Goal: Information Seeking & Learning: Learn about a topic

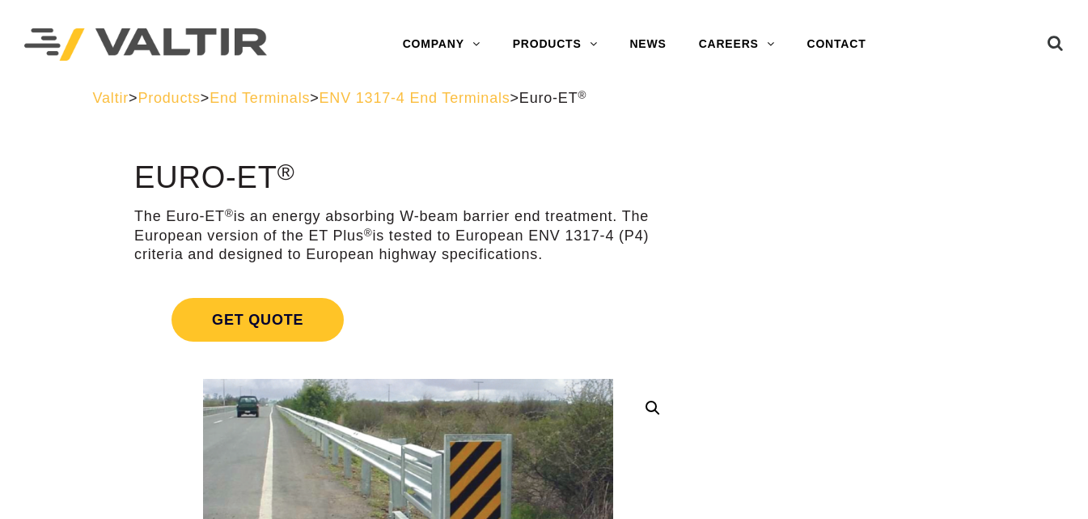
scroll to position [189, 0]
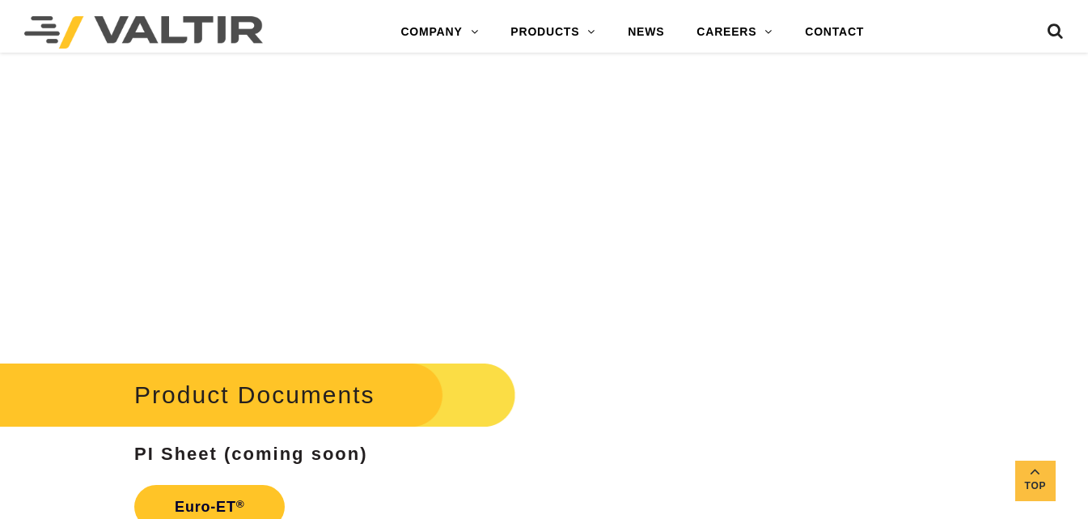
scroll to position [2266, 0]
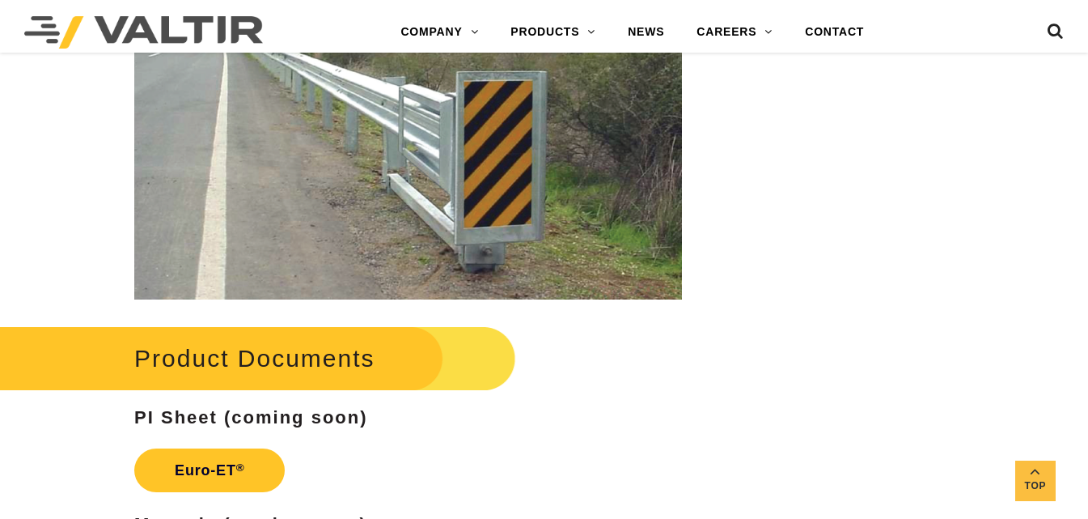
click at [266, 354] on h2 "Product Documents" at bounding box center [243, 357] width 545 height 75
click at [172, 363] on h2 "Product Documents" at bounding box center [243, 357] width 545 height 75
click at [208, 470] on link "Euro-ET ®" at bounding box center [209, 470] width 150 height 44
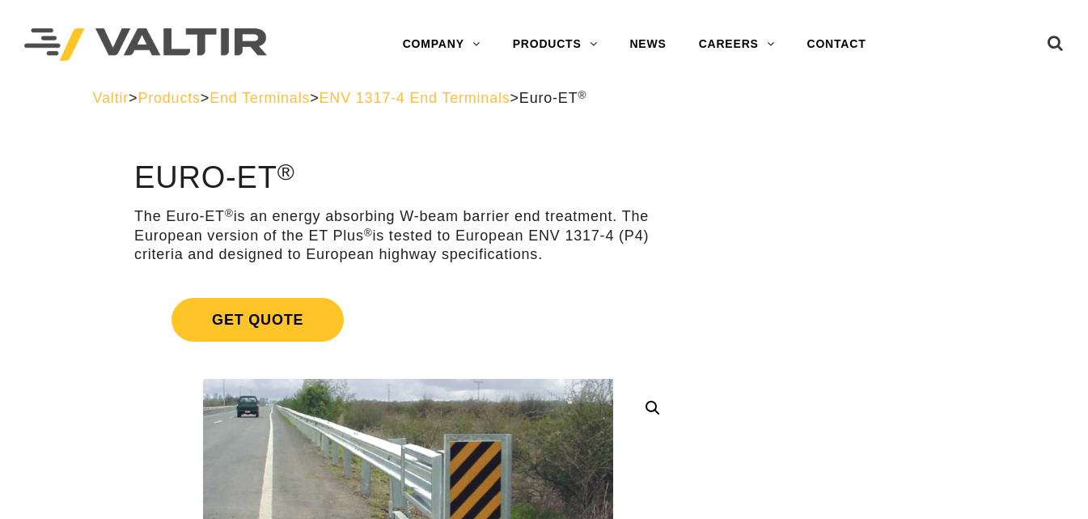
click at [427, 99] on span "ENV 1317-4 End Terminals" at bounding box center [415, 98] width 191 height 16
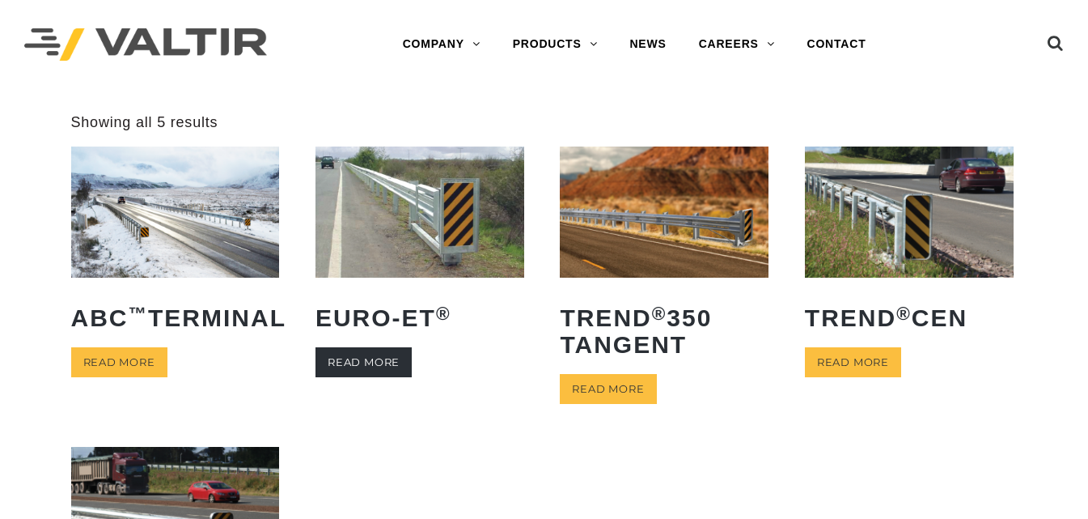
click at [341, 364] on link "Read more" at bounding box center [364, 362] width 96 height 30
click at [657, 227] on img at bounding box center [664, 211] width 209 height 130
click at [896, 232] on img at bounding box center [909, 211] width 209 height 130
click at [714, 204] on img at bounding box center [664, 211] width 209 height 130
click at [426, 228] on img at bounding box center [420, 211] width 209 height 130
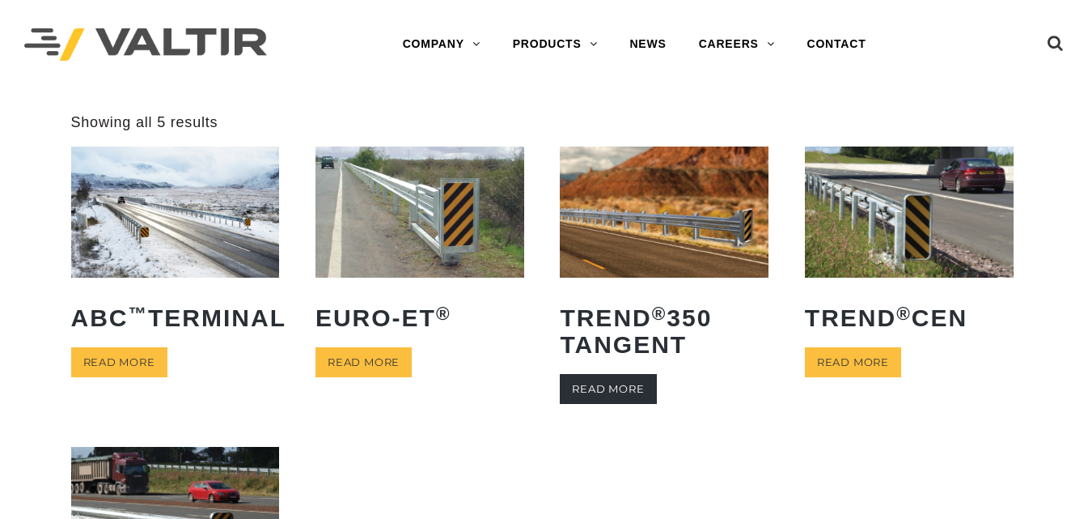
click at [638, 381] on link "Read more" at bounding box center [608, 389] width 96 height 30
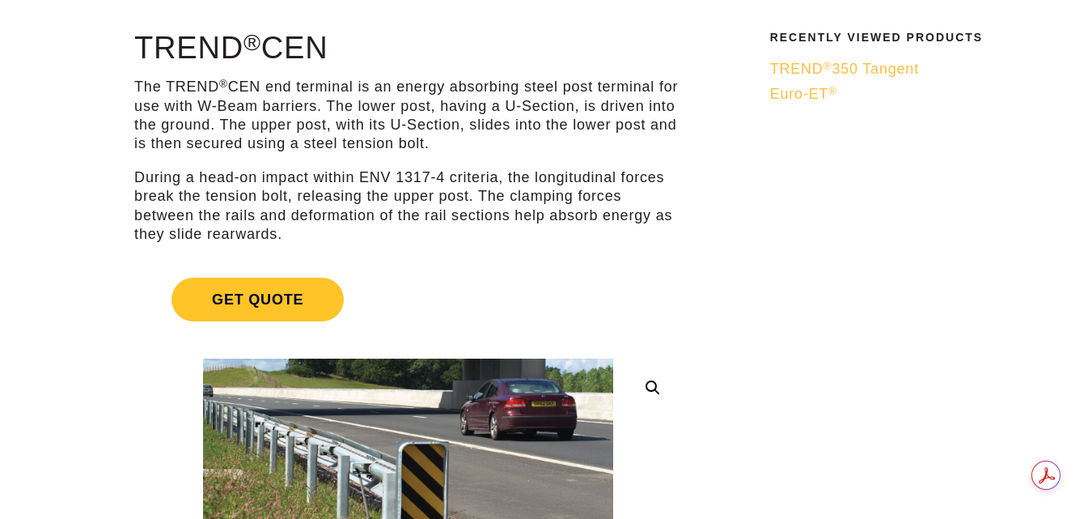
scroll to position [189, 0]
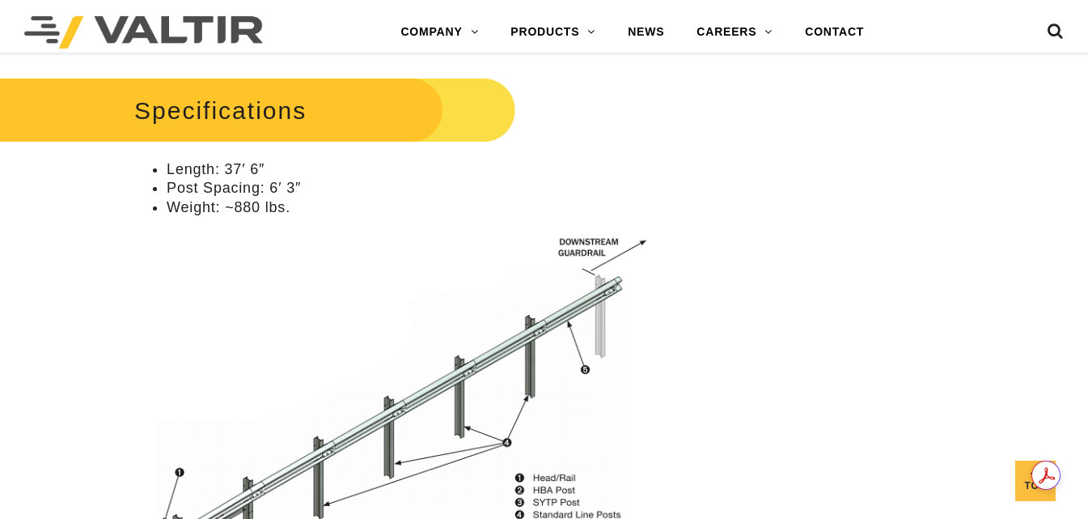
scroll to position [326, 0]
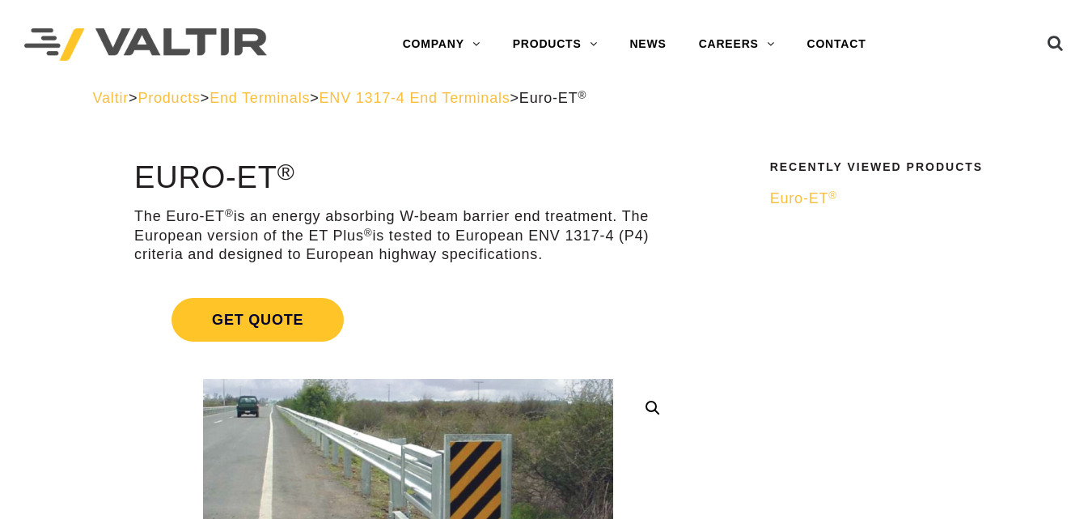
click at [310, 98] on span "End Terminals" at bounding box center [260, 98] width 100 height 16
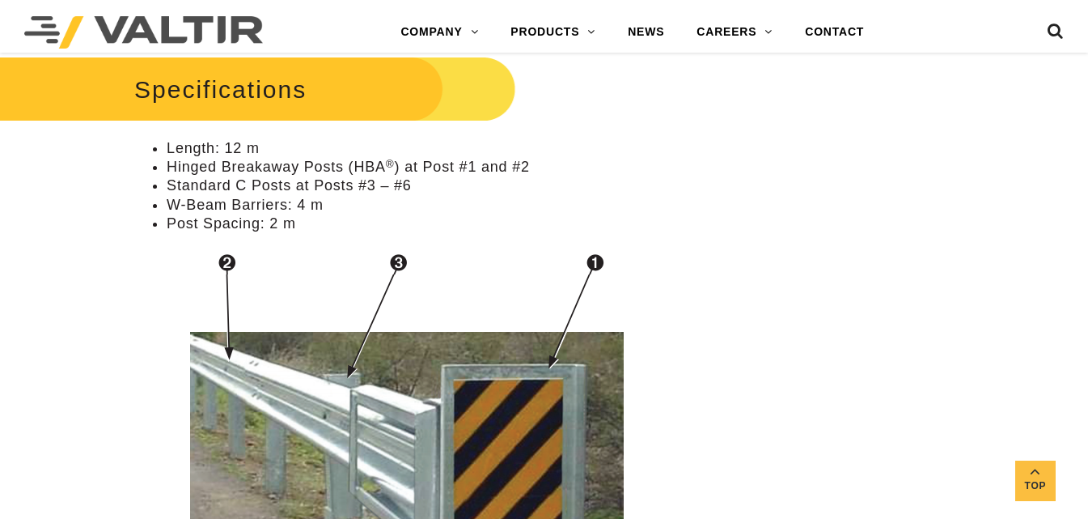
scroll to position [1321, 0]
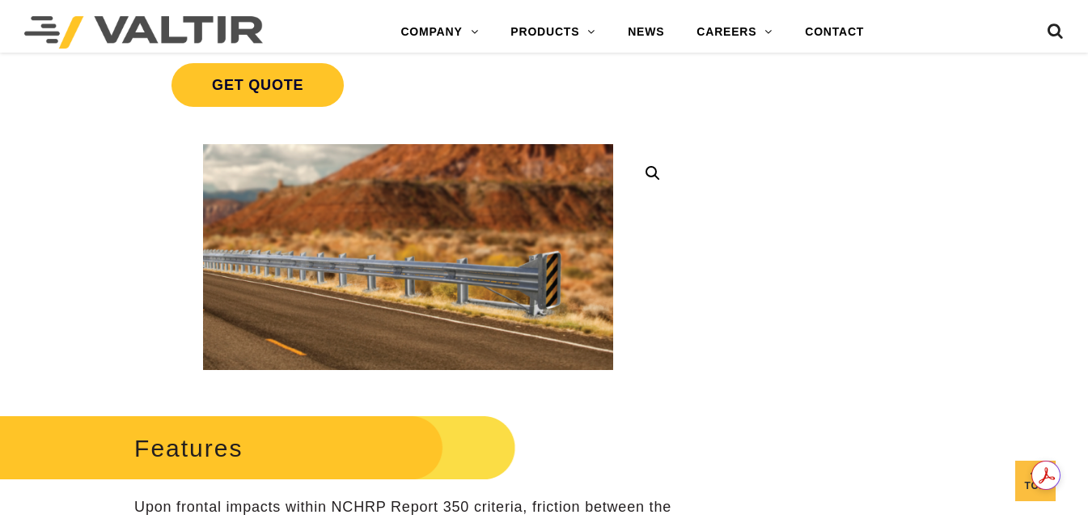
scroll to position [378, 0]
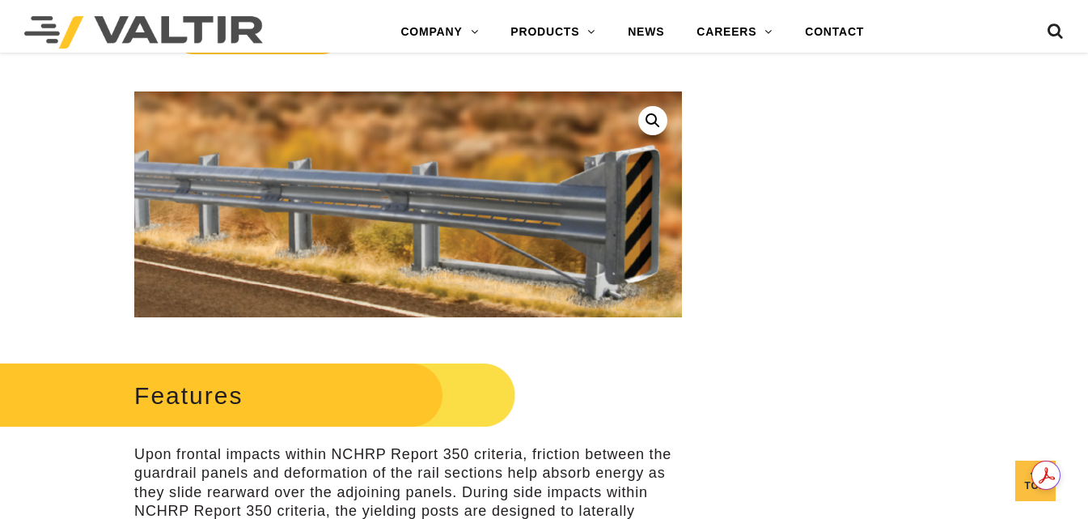
click at [550, 236] on img at bounding box center [295, 160] width 977 height 538
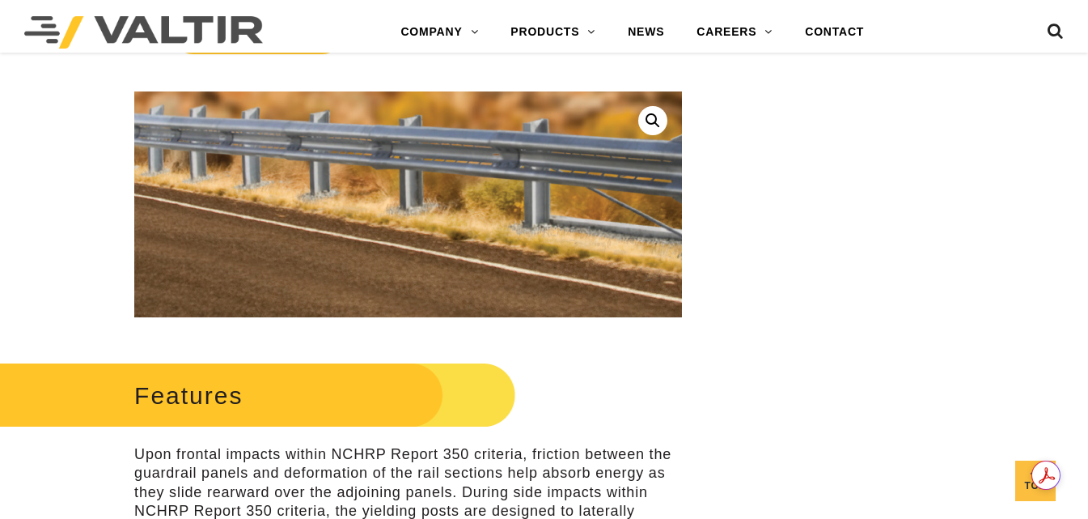
click at [409, 267] on img at bounding box center [406, 117] width 977 height 538
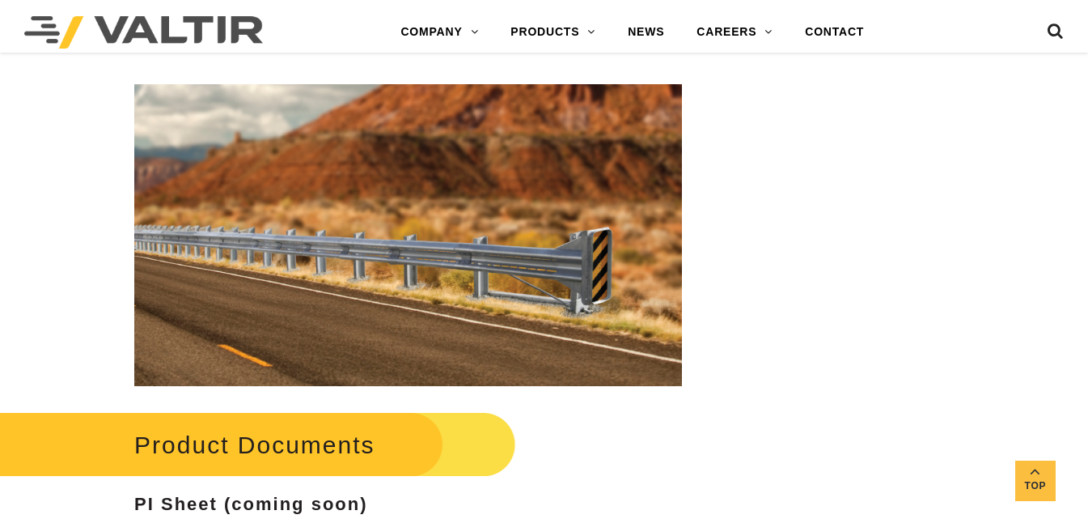
scroll to position [1888, 0]
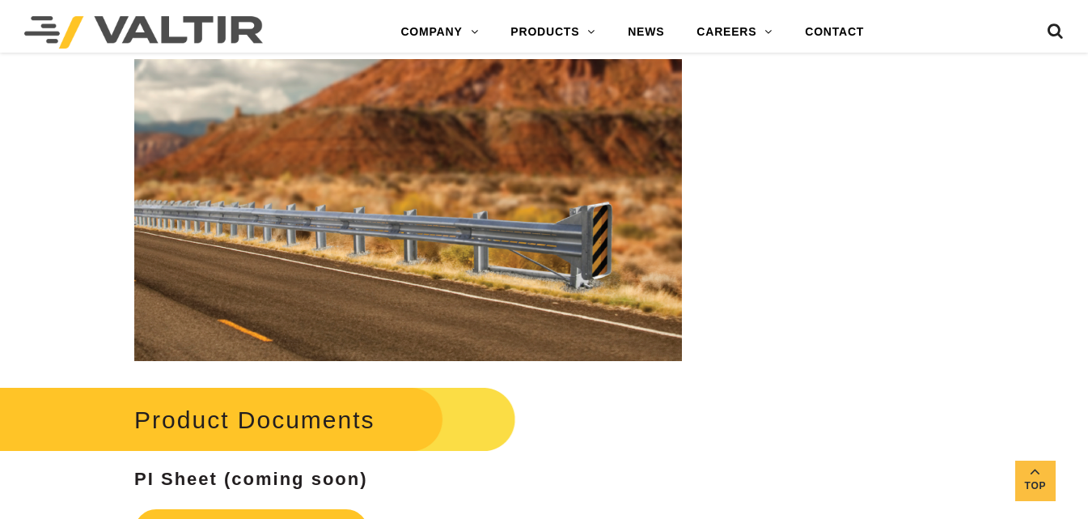
click at [540, 206] on img at bounding box center [408, 209] width 548 height 301
